Goal: Task Accomplishment & Management: Complete application form

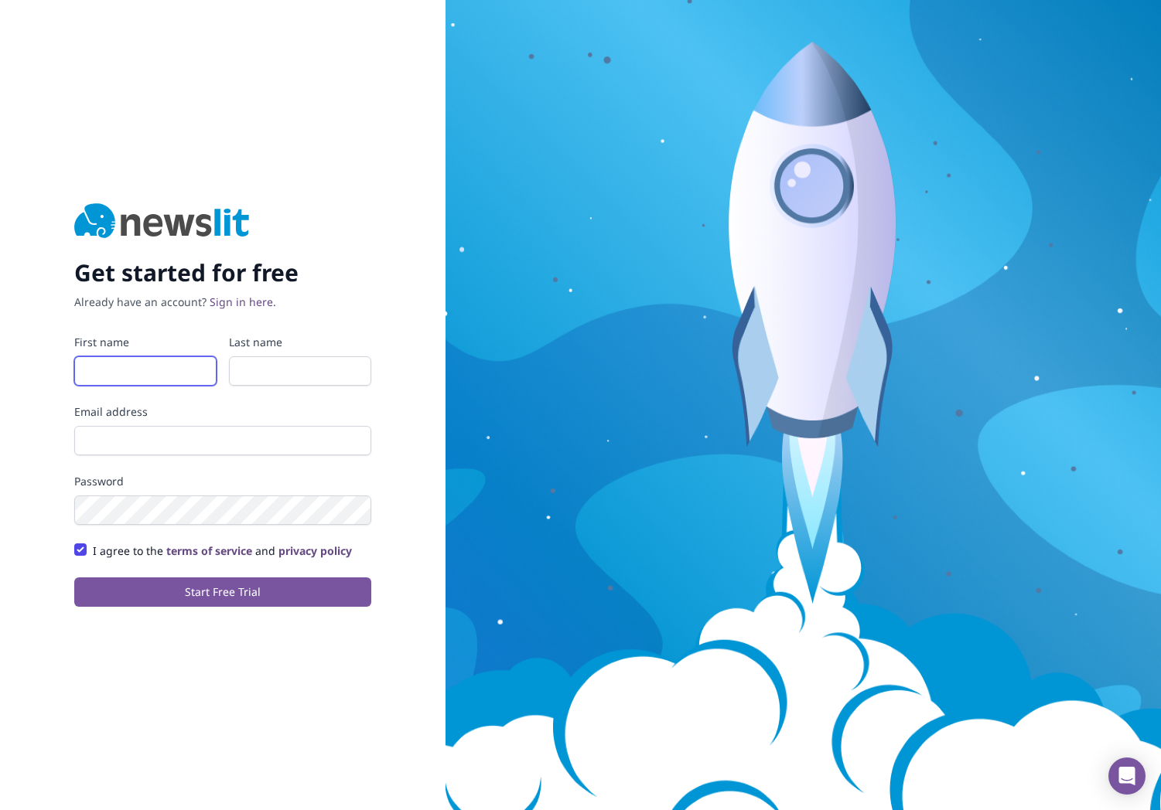
click at [148, 376] on input "First name" at bounding box center [145, 371] width 142 height 29
type input "i"
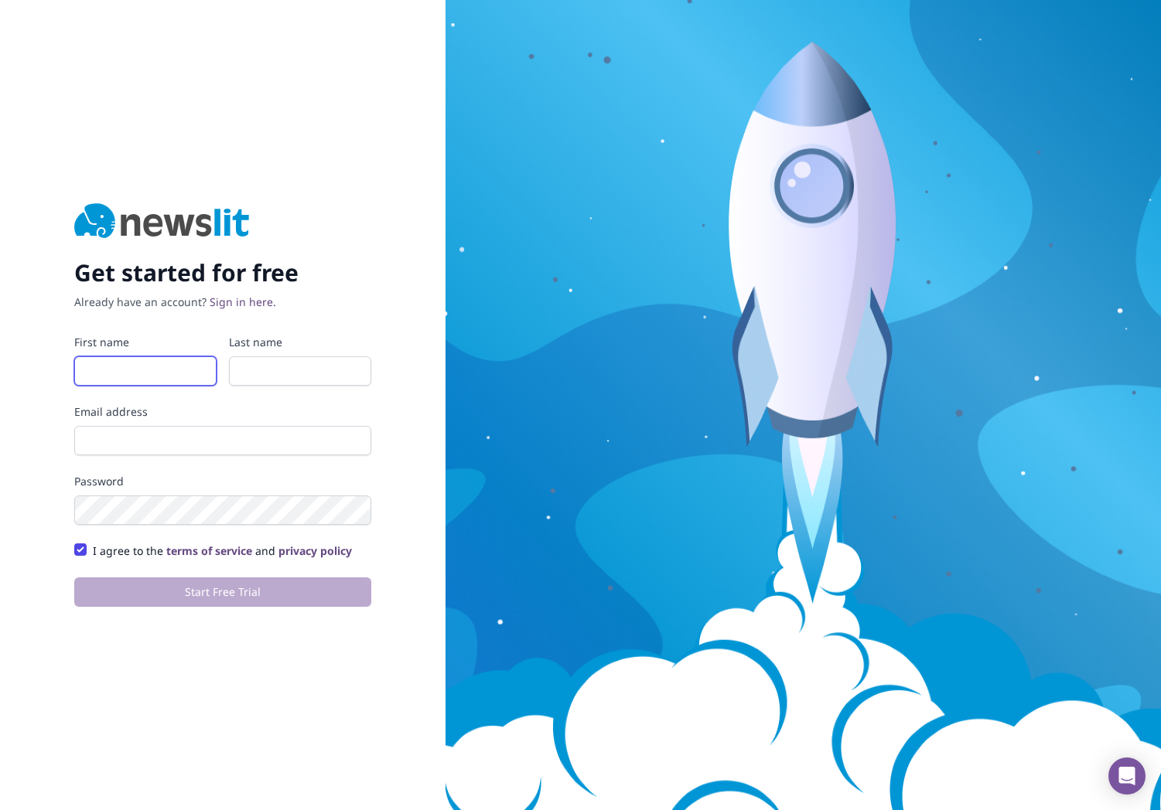
type input "H"
type input "GI"
click at [312, 389] on form "First name GI Last name Email address Password I agree to the terms of service …" at bounding box center [222, 471] width 297 height 272
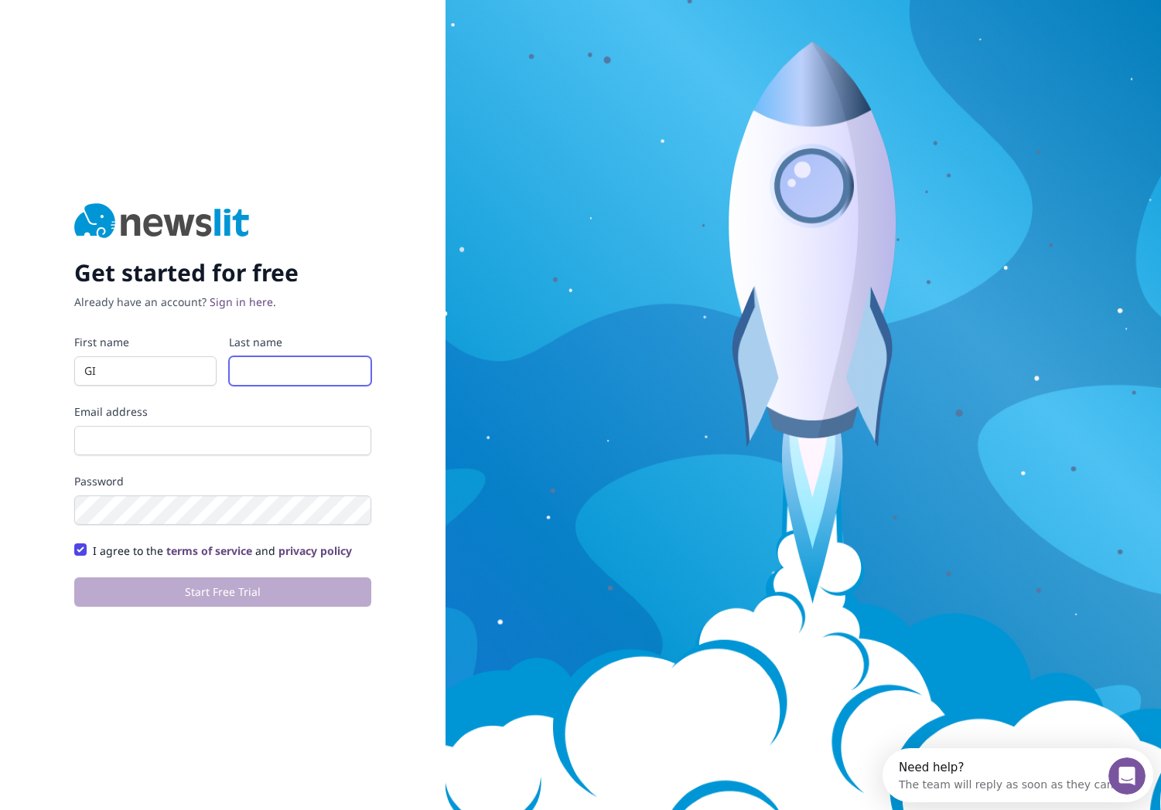
click at [311, 378] on input "Last name" at bounding box center [300, 371] width 142 height 29
type input "Test"
click at [268, 447] on input "Email address" at bounding box center [222, 440] width 297 height 29
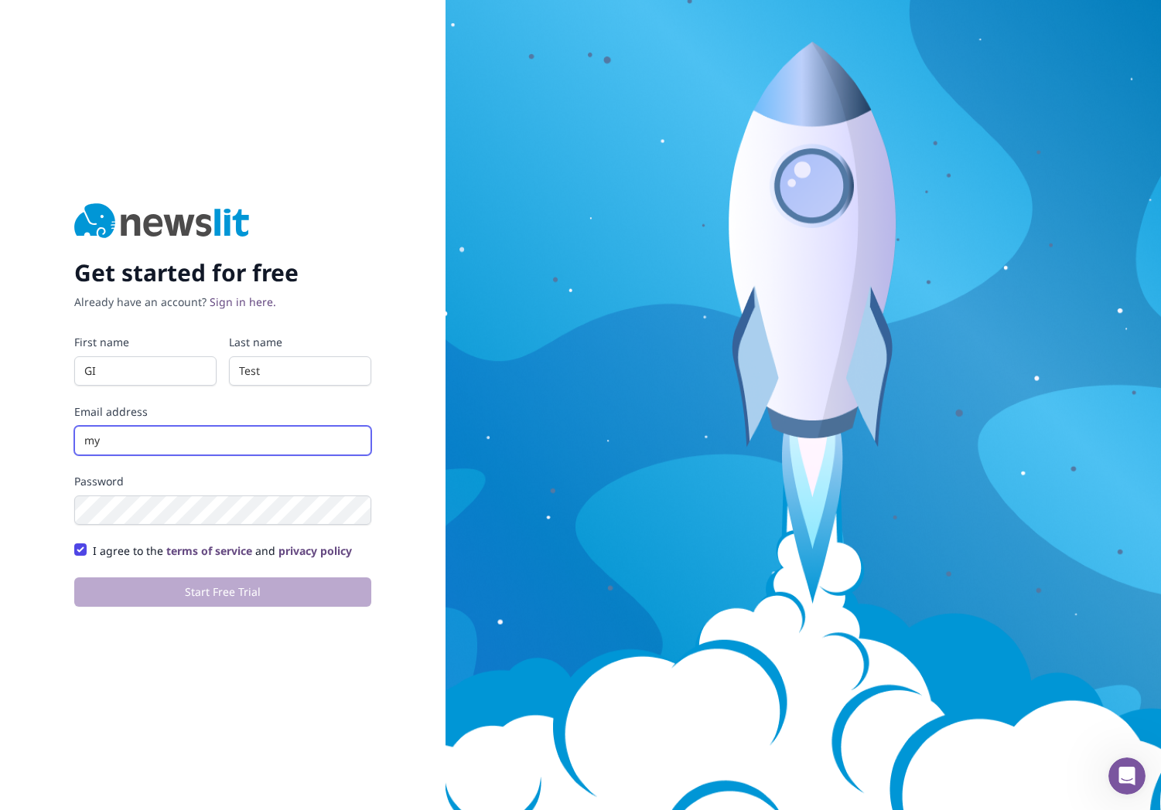
type input "m"
type input "a"
type input "[EMAIL_ADDRESS][DOMAIN_NAME]"
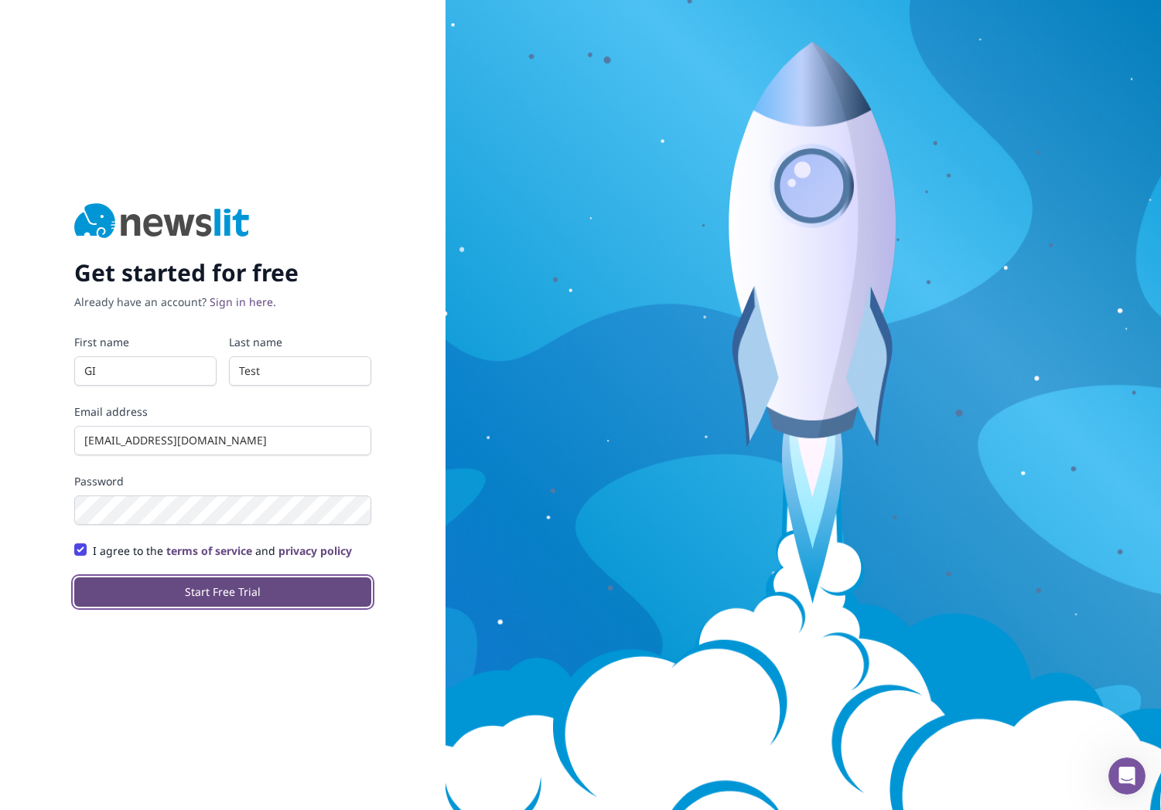
click at [248, 602] on button "Start Free Trial" at bounding box center [222, 592] width 297 height 29
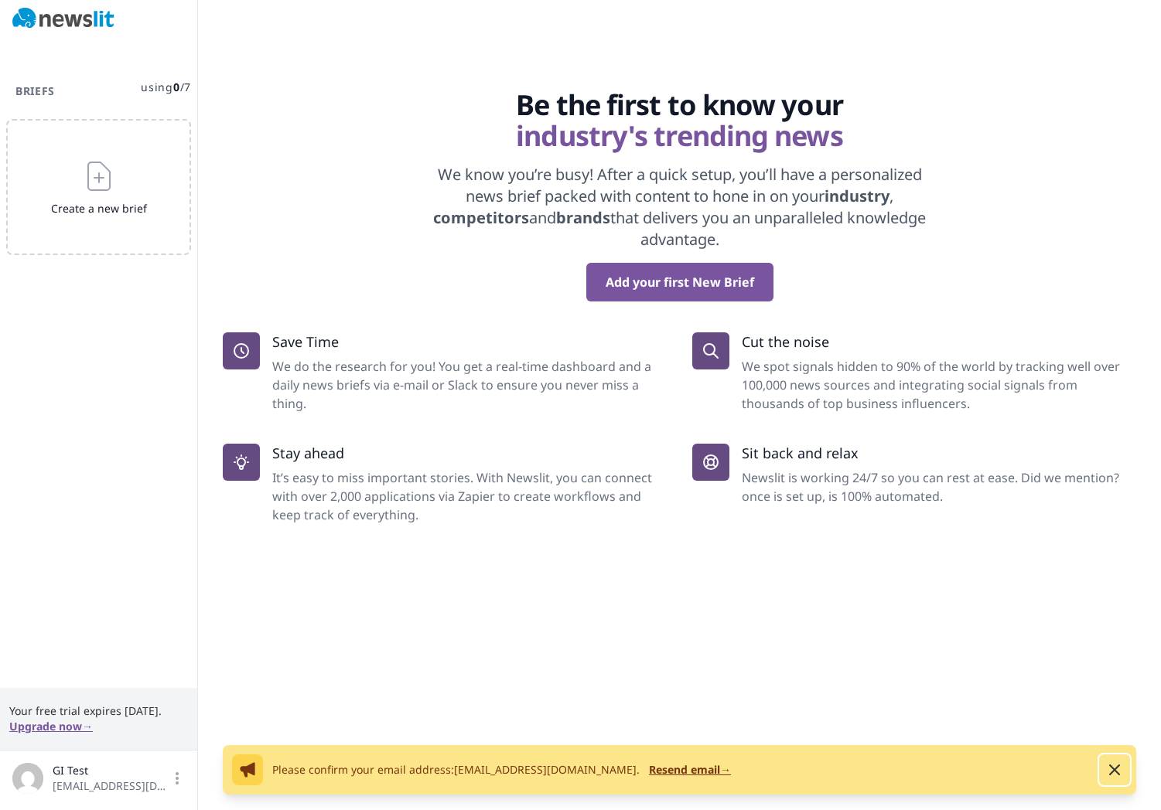
click at [1117, 774] on icon "button" at bounding box center [1114, 770] width 19 height 19
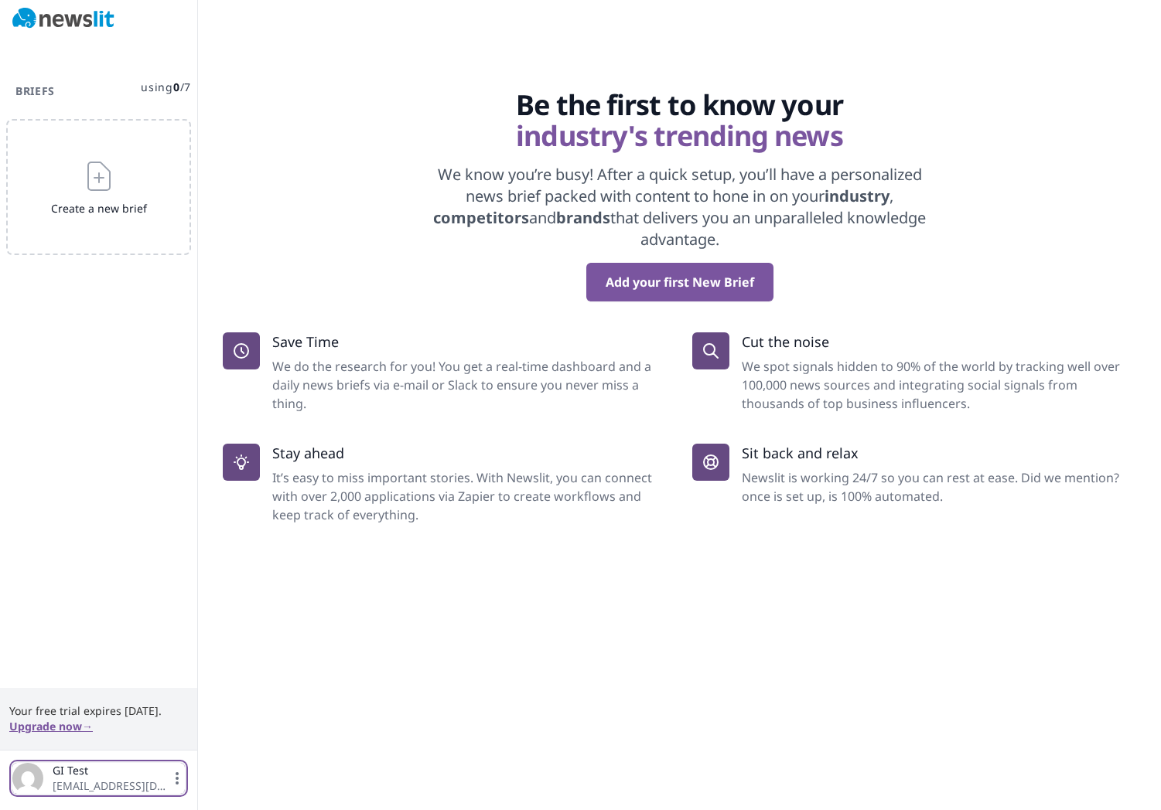
click at [179, 780] on icon "button" at bounding box center [176, 778] width 15 height 15
click at [75, 738] on link "Logout" at bounding box center [99, 738] width 154 height 28
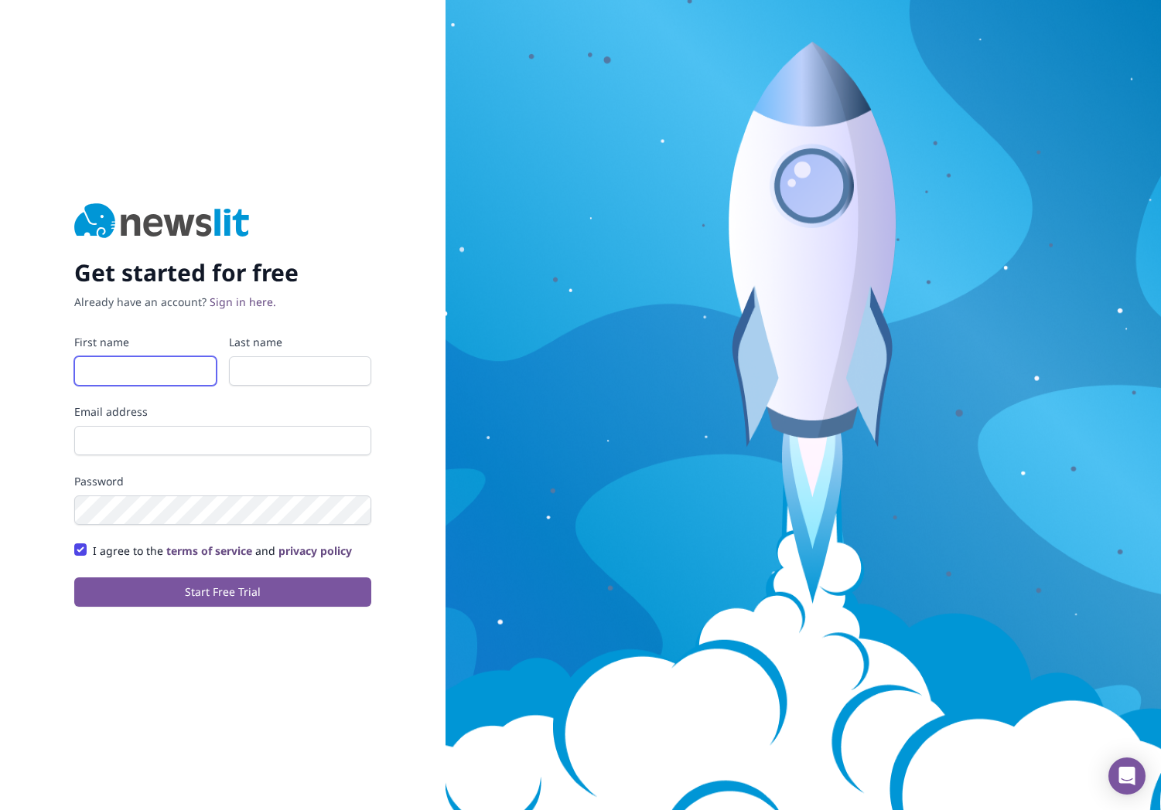
click at [164, 367] on input "First name" at bounding box center [145, 371] width 142 height 29
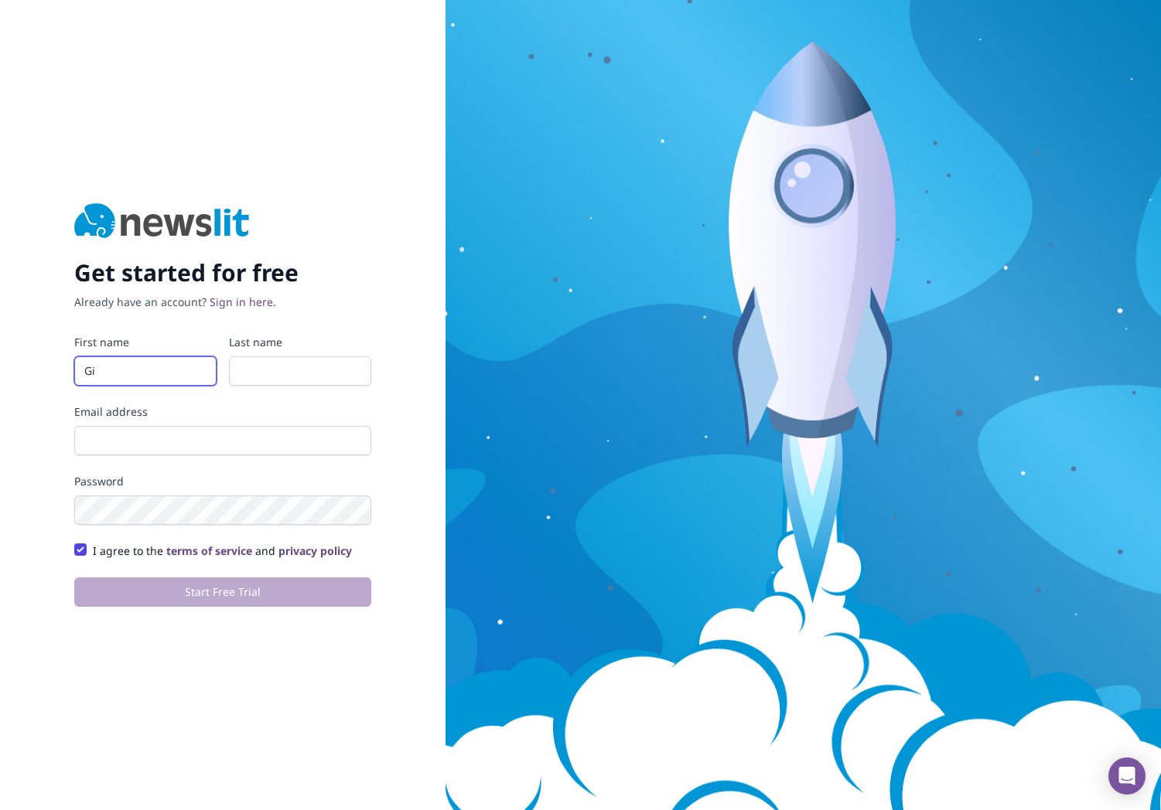
type input "Gi"
type input "Test"
click at [165, 435] on input "Email address" at bounding box center [222, 440] width 297 height 29
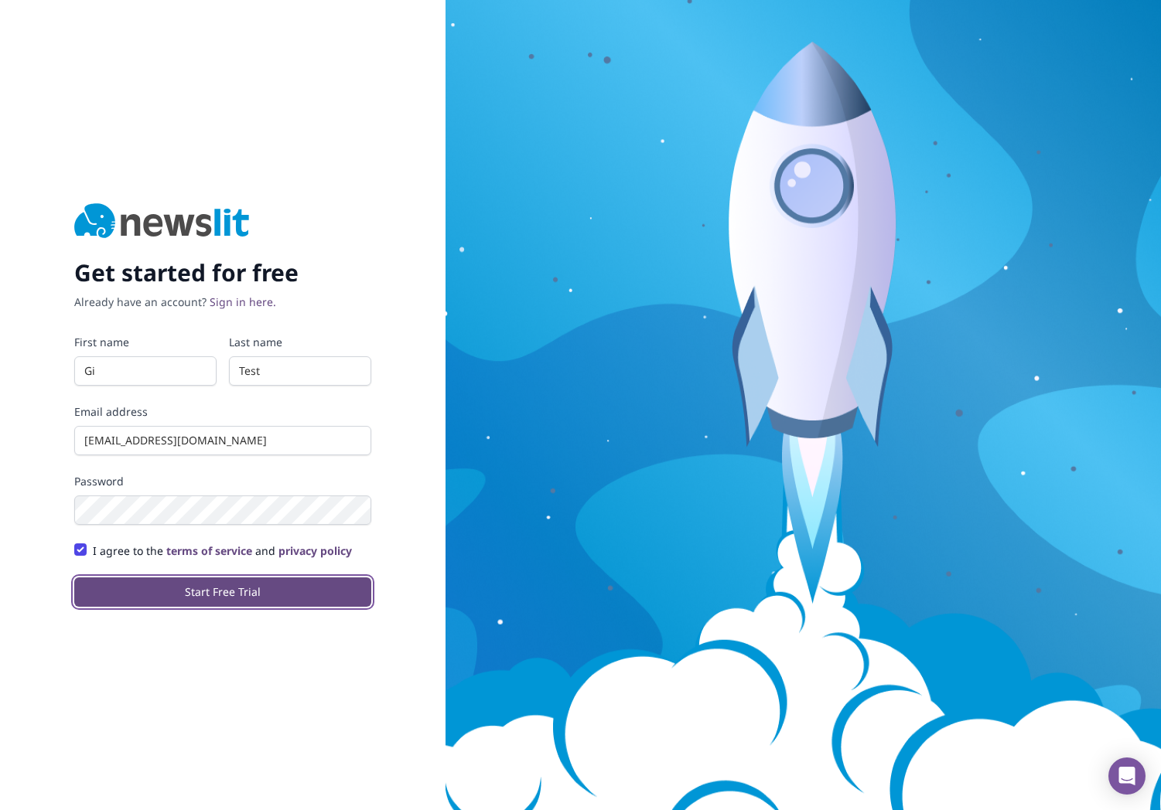
click at [251, 600] on button "Start Free Trial" at bounding box center [222, 592] width 297 height 29
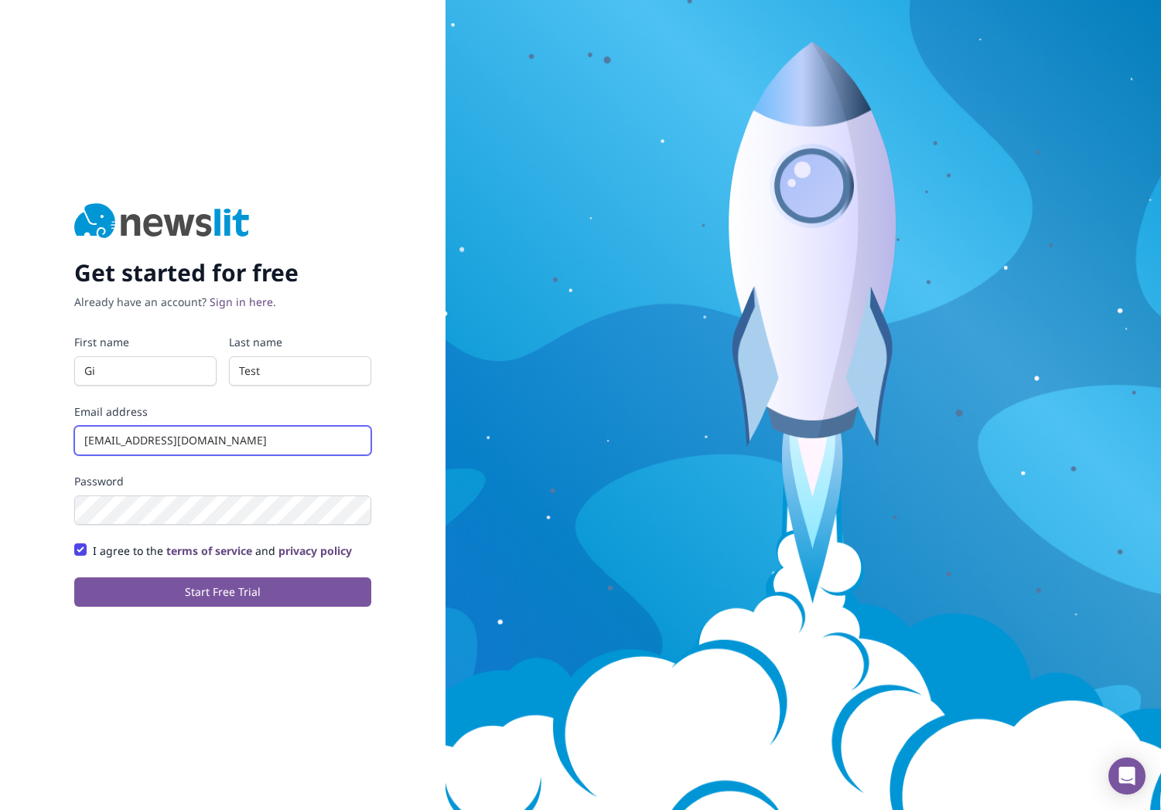
click at [150, 449] on input "mychease@gmail.com" at bounding box center [222, 440] width 297 height 29
drag, startPoint x: 135, startPoint y: 442, endPoint x: 167, endPoint y: 472, distance: 43.8
click at [135, 442] on input "mychease@gmail.com" at bounding box center [222, 440] width 297 height 29
type input "mychease+0@gmail.com"
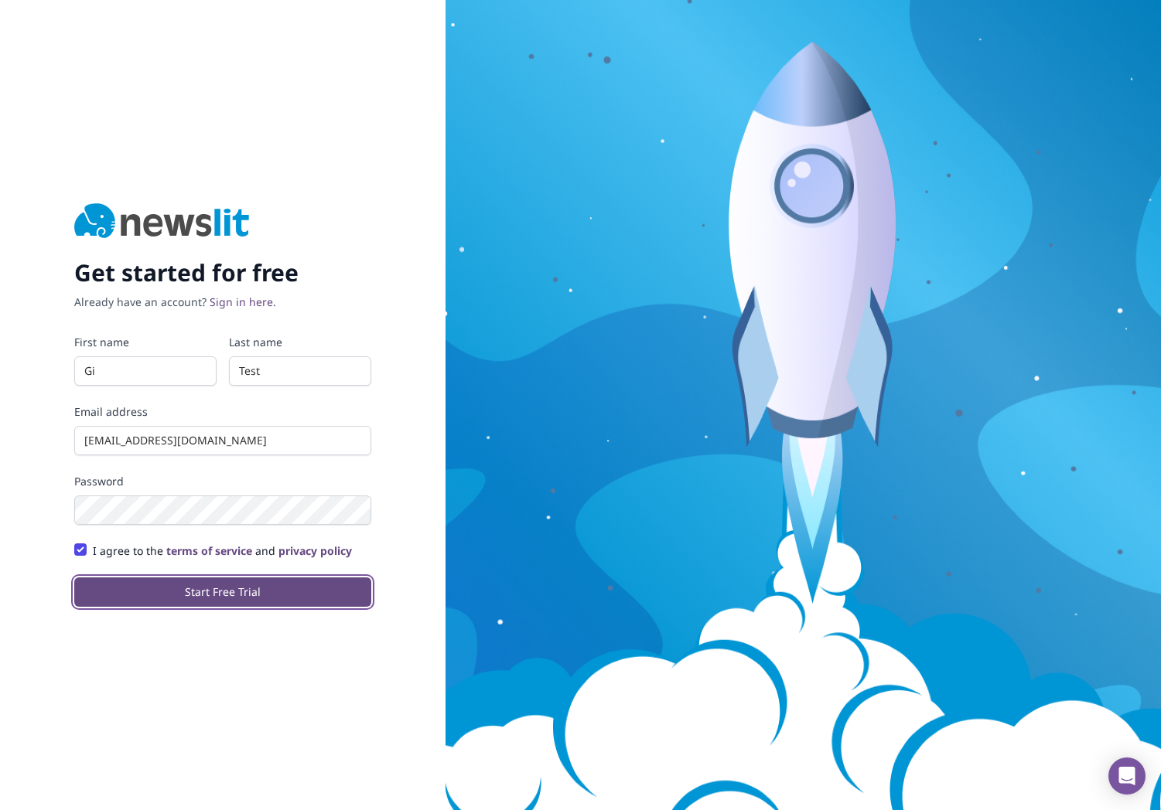
click at [197, 596] on button "Start Free Trial" at bounding box center [222, 592] width 297 height 29
